Goal: Find specific page/section: Find specific page/section

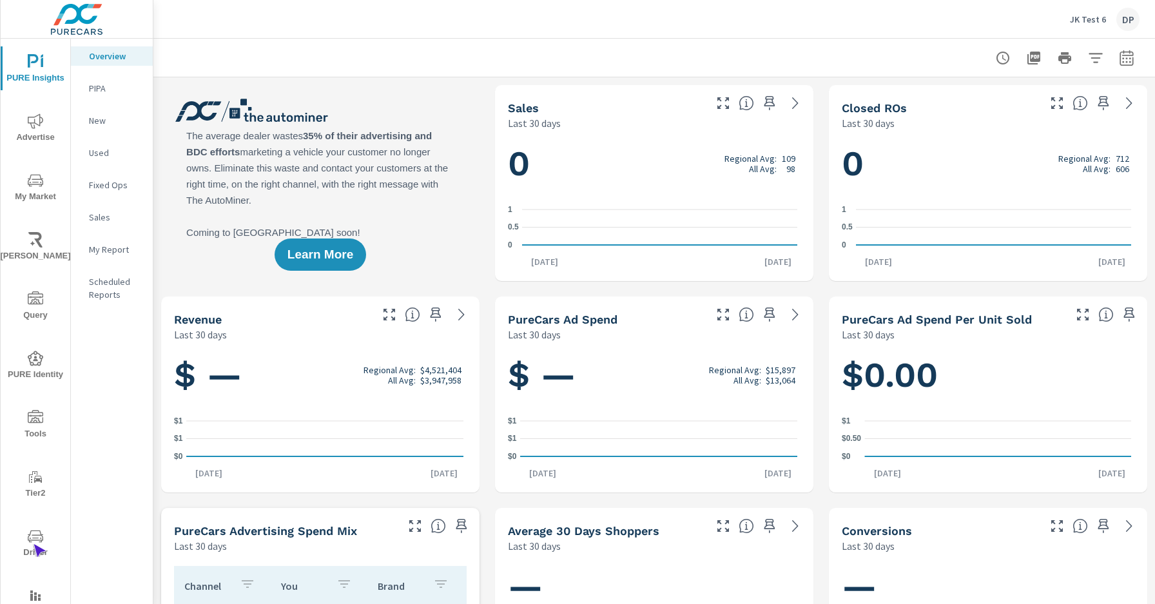
click at [33, 544] on span "Driver" at bounding box center [36, 545] width 62 height 32
